Goal: Information Seeking & Learning: Learn about a topic

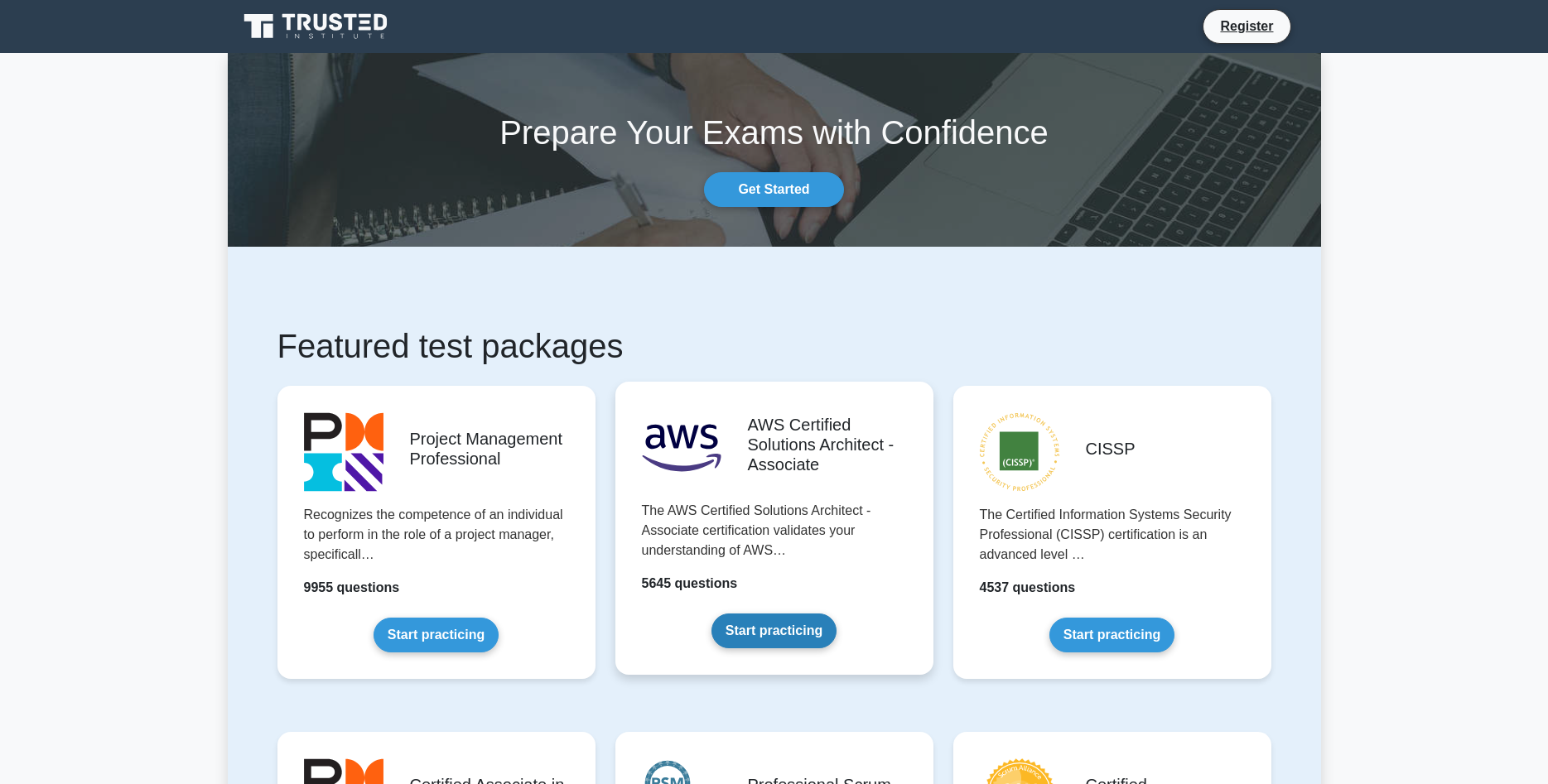
click at [797, 613] on link "Start practicing" at bounding box center [774, 631] width 125 height 35
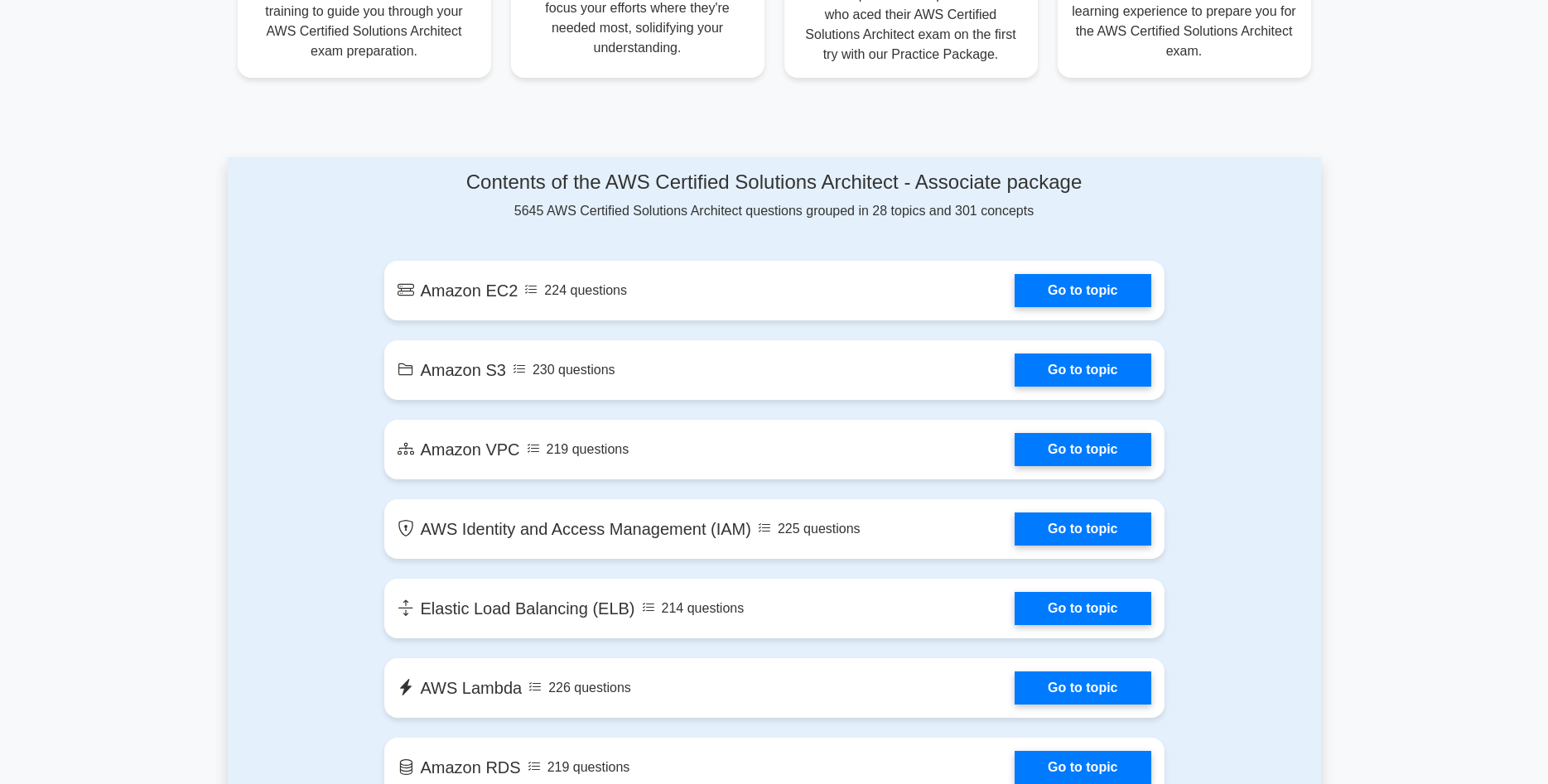
scroll to position [929, 0]
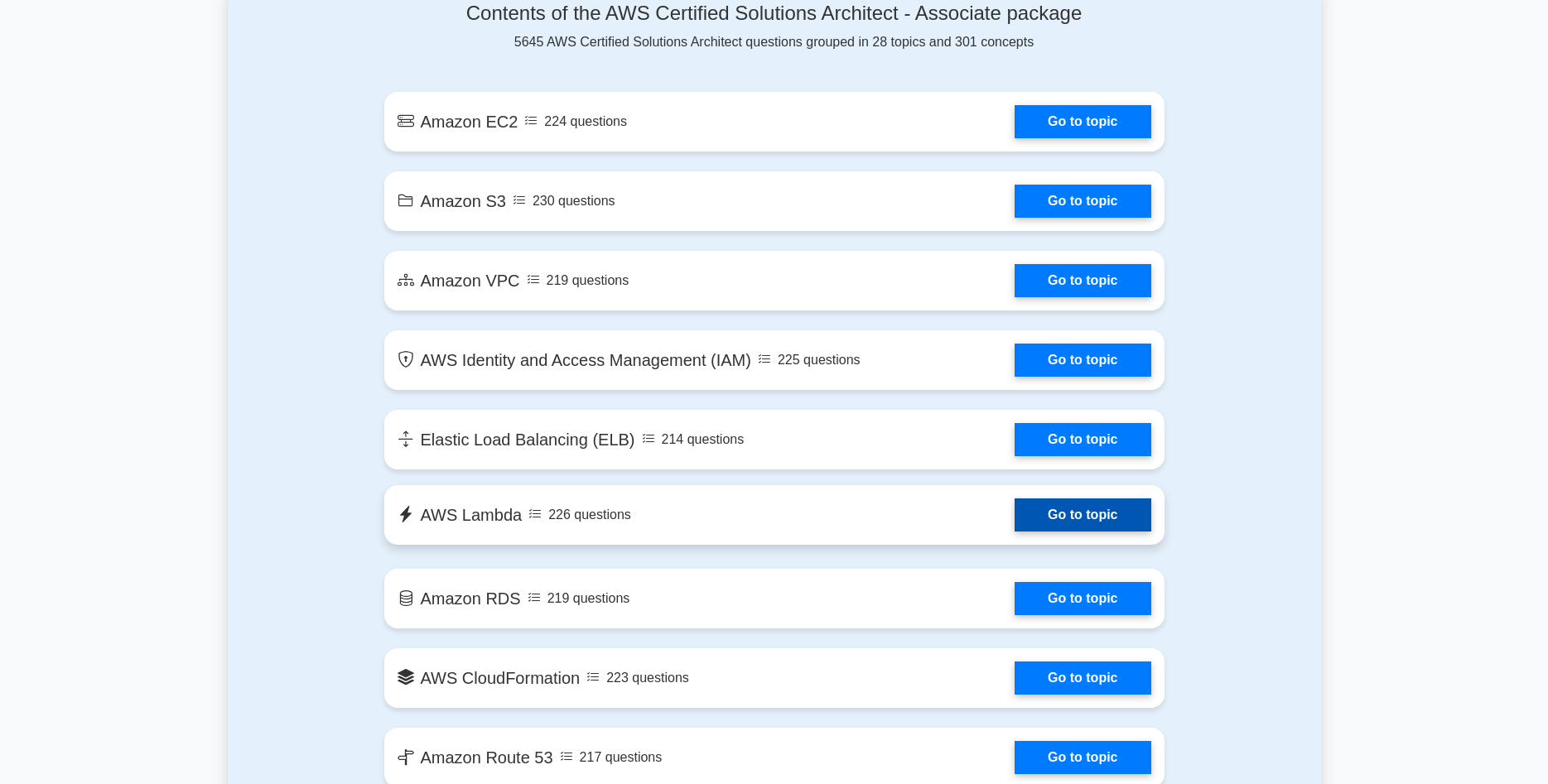
click at [1014, 517] on link "Go to topic" at bounding box center [1082, 515] width 136 height 34
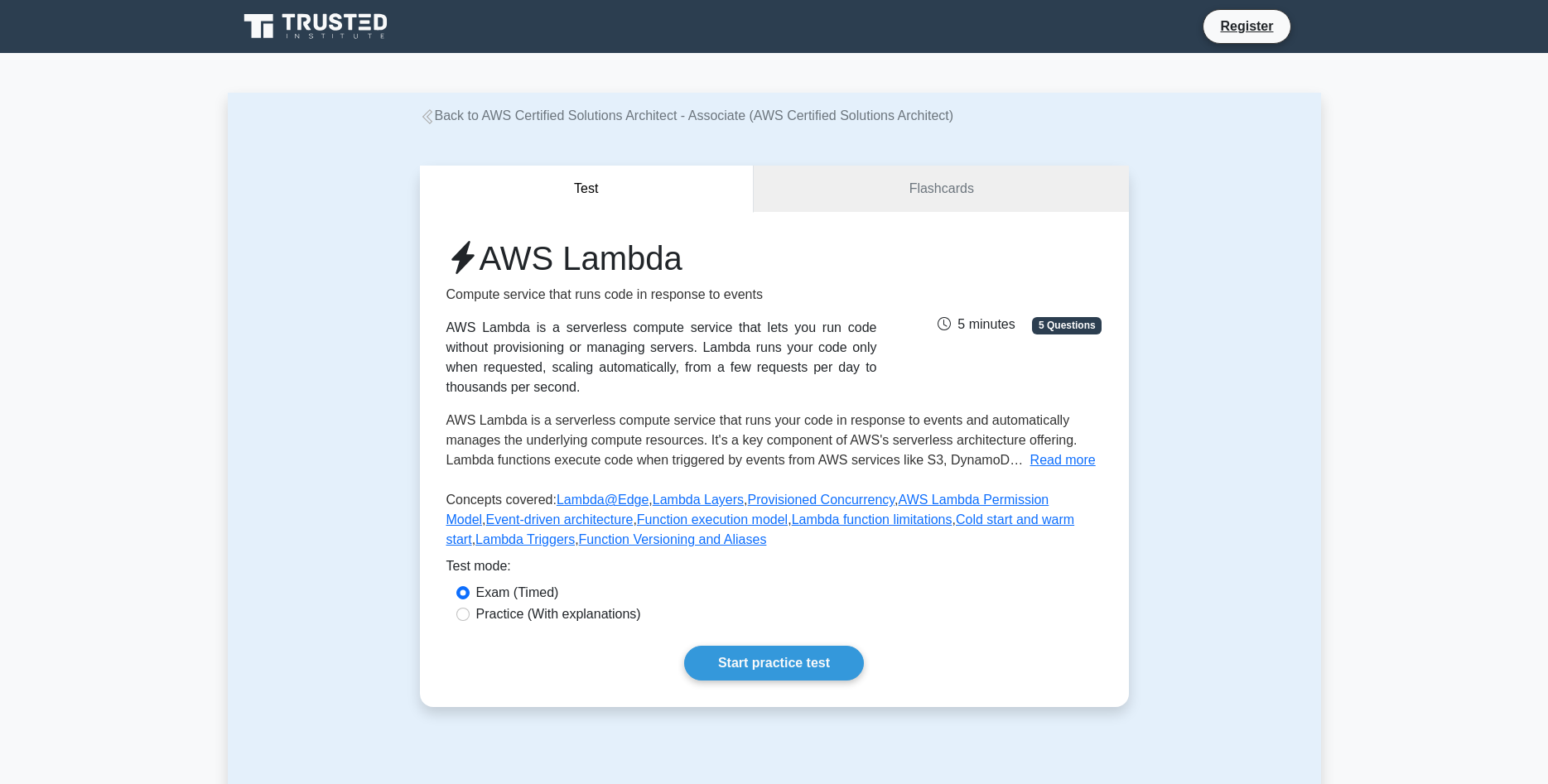
click at [965, 161] on div "Test Flashcards AWS Lambda Compute service that runs code in response to events…" at bounding box center [774, 436] width 728 height 621
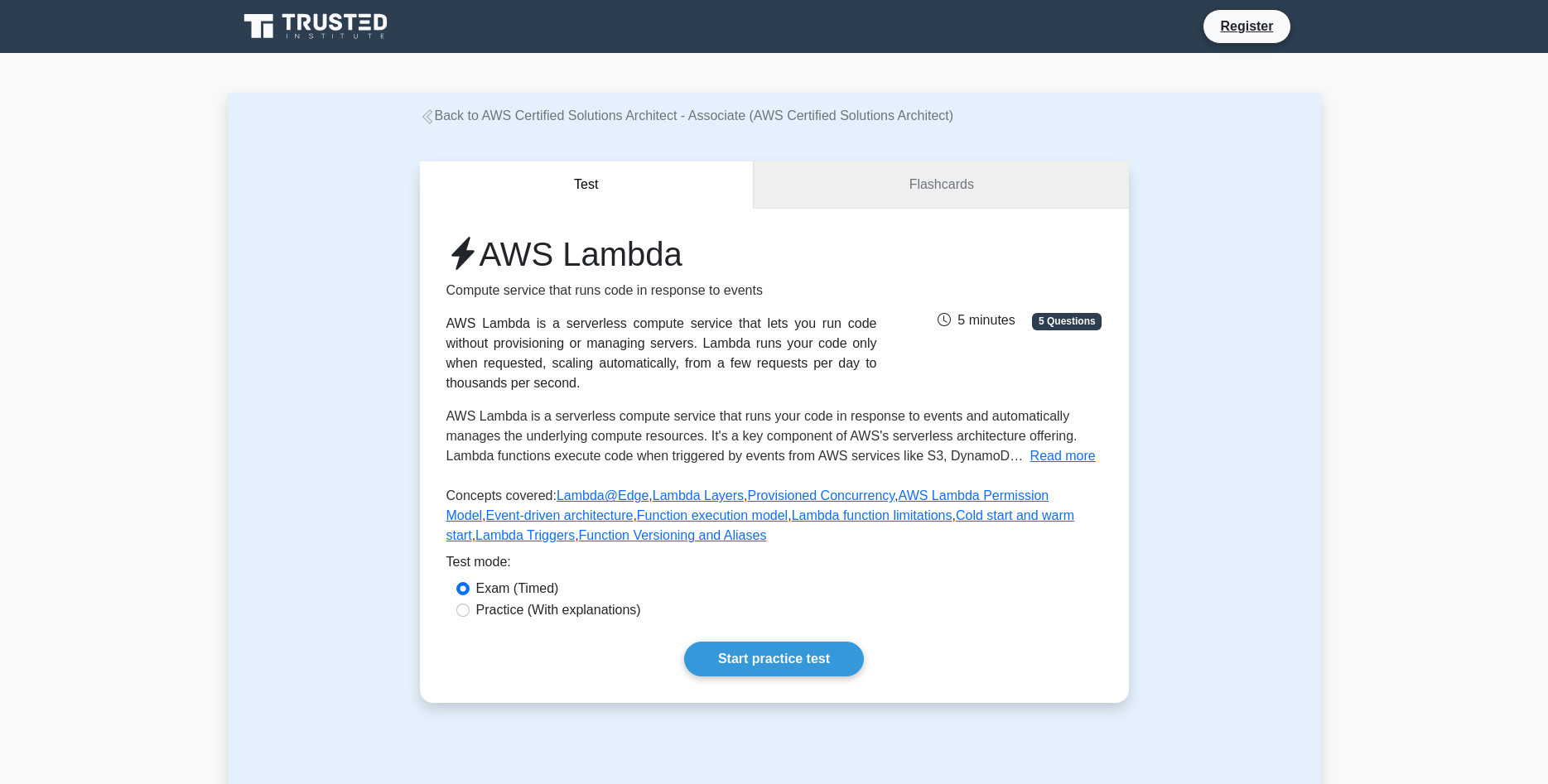
click at [965, 191] on link "Flashcards" at bounding box center [940, 184] width 375 height 47
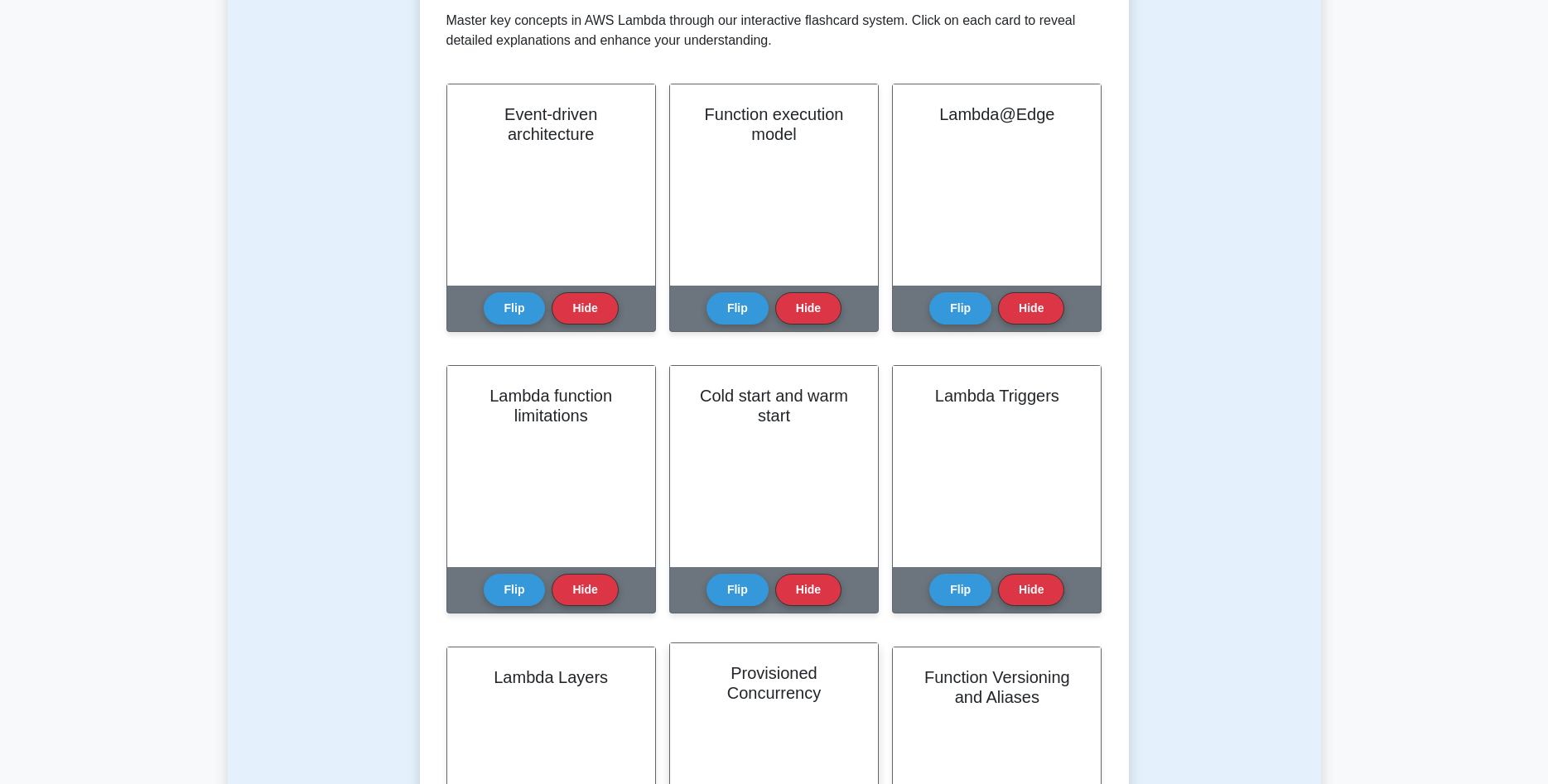
scroll to position [84, 0]
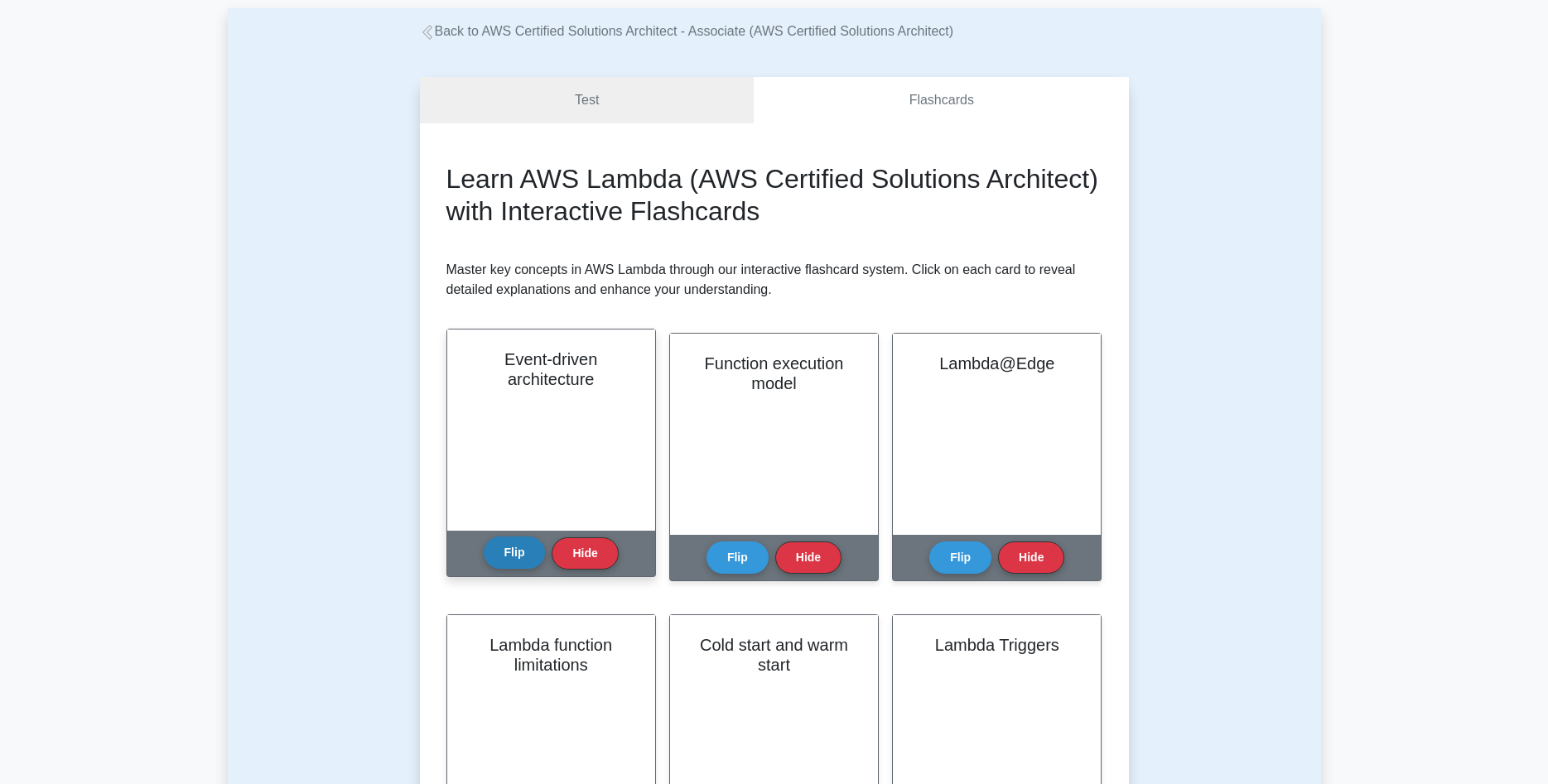
click at [519, 550] on button "Flip" at bounding box center [515, 553] width 62 height 33
